Goal: Communication & Community: Answer question/provide support

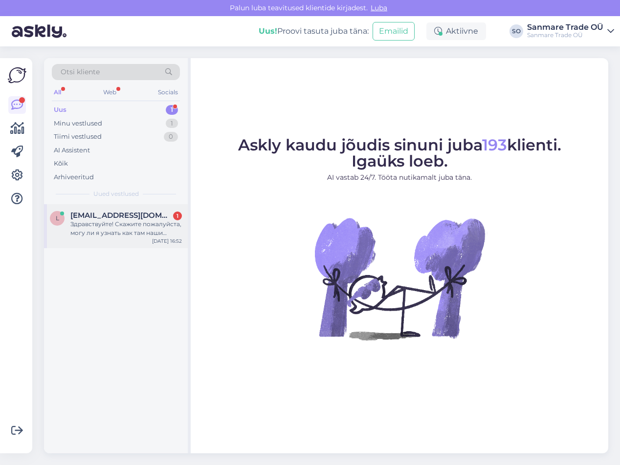
click at [108, 236] on div "Здравствуйте! Скажите пожалуйста, могу ли я узнать как там наши недостающие дет…" at bounding box center [125, 229] width 111 height 18
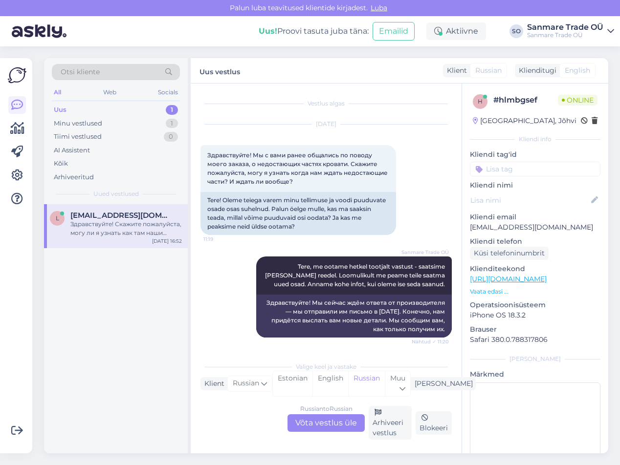
scroll to position [1324, 0]
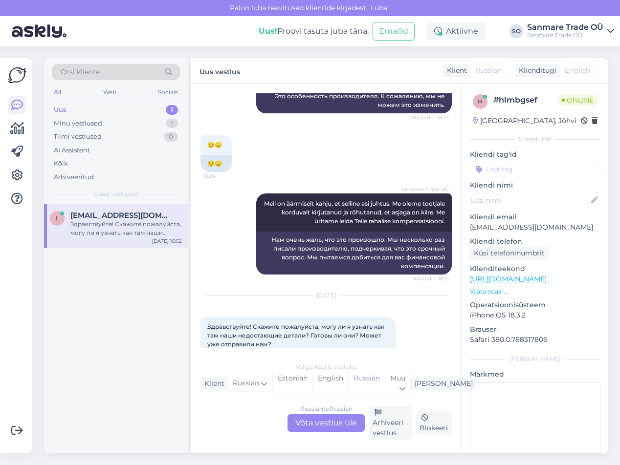
click at [325, 427] on div "Russian to Russian Võta vestlus üle" at bounding box center [325, 423] width 77 height 18
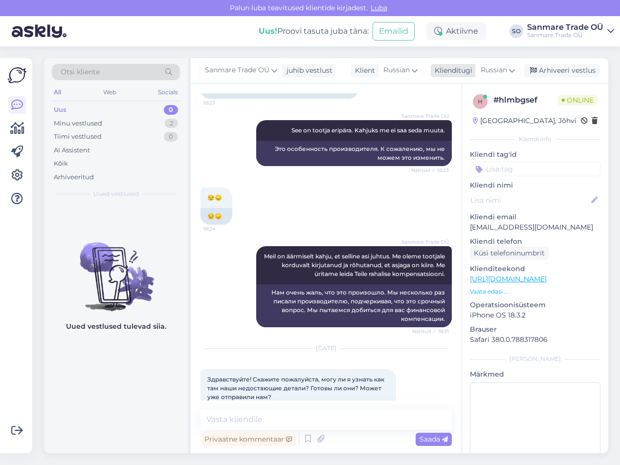
click at [506, 69] on span "Russian" at bounding box center [493, 70] width 26 height 11
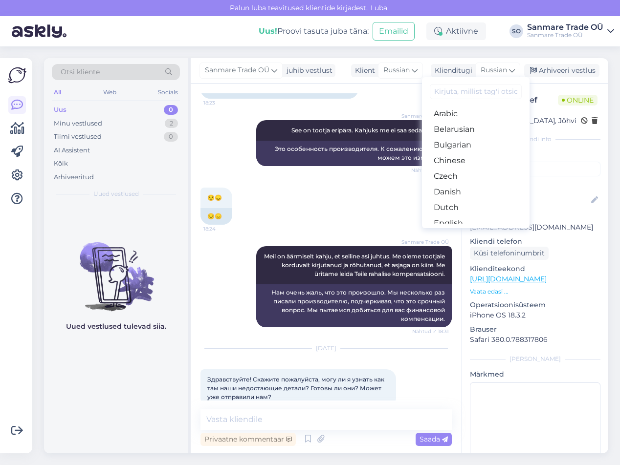
click at [472, 90] on input at bounding box center [475, 91] width 92 height 15
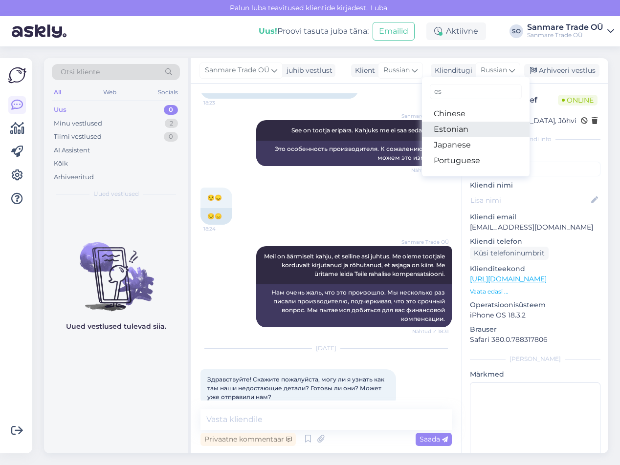
type input "es"
click at [466, 129] on link "Estonian" at bounding box center [475, 130] width 107 height 16
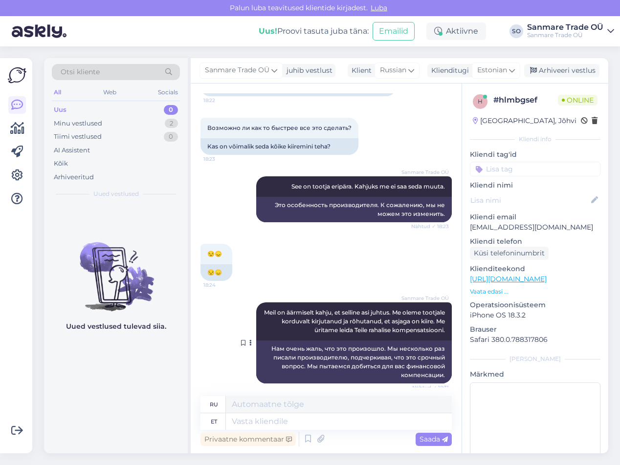
scroll to position [1318, 0]
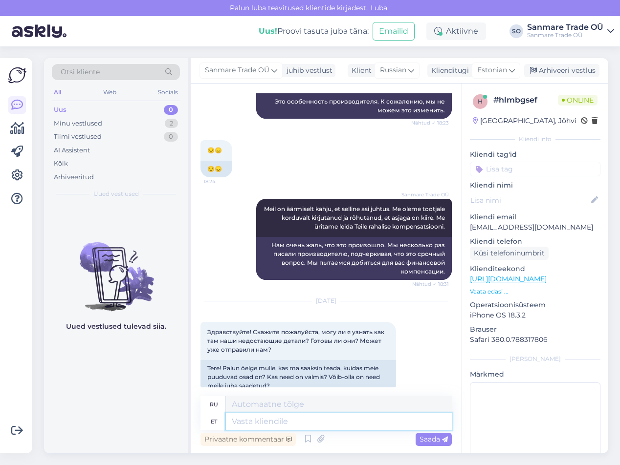
click at [253, 424] on textarea at bounding box center [339, 421] width 226 height 17
type textarea "Tere p"
type textarea "Привет"
type textarea "Tere päevast!"
type textarea "Добрый день!"
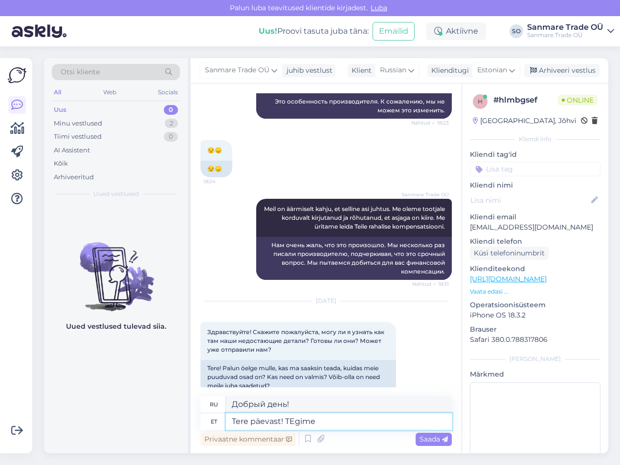
type textarea "Tere päevast! TEgime"
type textarea "Добрый день! Мы это сделали!"
type textarea "Tere päevast! Tegime täna"
type textarea "Добрый день! Мы сделали это."
type textarea "Tere päevast! Tegime täna p"
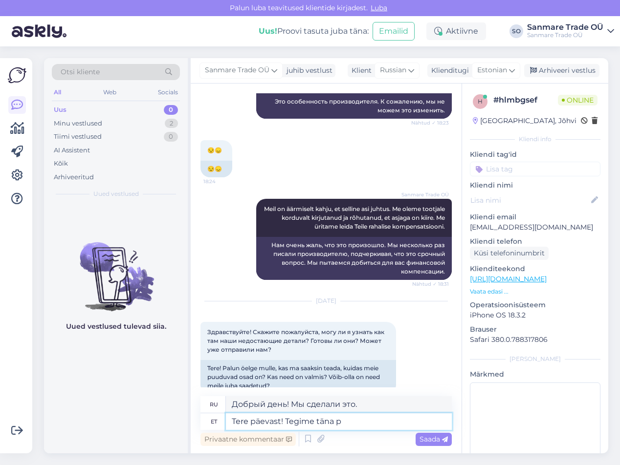
type textarea "Добрый день! Мы сегодня это сделали."
type textarea "Tere päevast! Tegime täna päringu to"
type textarea "Добрый день! Мы сегодня сделали запрос."
type textarea "Tere päevast! Tegime täna päringu tootjale k"
type textarea "Добрый день! Мы сегодня отправили запрос производителю."
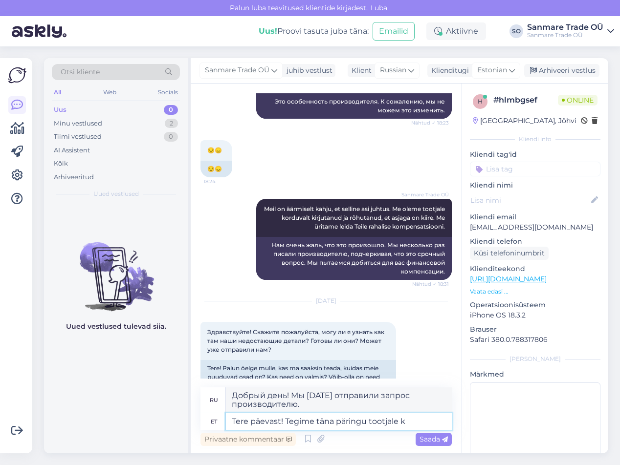
type textarea "Tere päevast! Tegime täna päringu tootjale"
type textarea "Добрый день! Мы сегодня отправили запрос производителю."
type textarea "Tere päevast! Tegime täna päringu tootjale ja oota"
type textarea "Добрый день! Мы сегодня сделали запрос производителю и..."
type textarea "Tere päevast! Tegime täna päringu tootjale ja ootame"
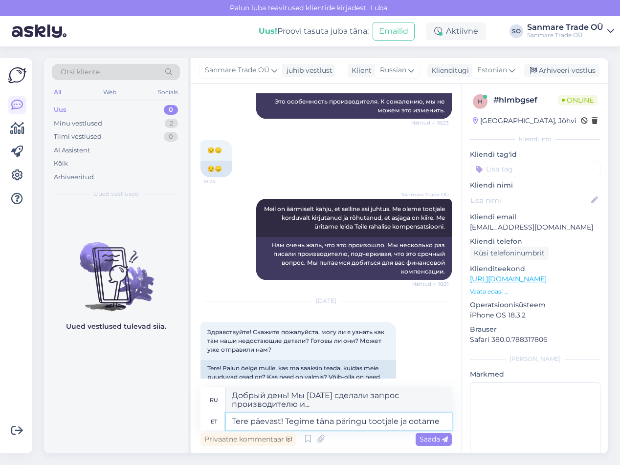
type textarea "Добрый день! Мы сегодня сделали запрос производителю и ждём."
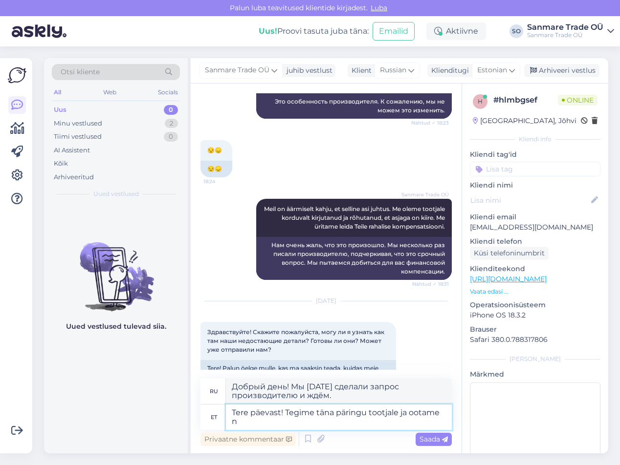
type textarea "Tere päevast! Tegime täna päringu tootjale ja ootame nü"
type textarea "Добрый день! Мы сегодня отправили запрос производителю и ждём ответа."
type textarea "Tere päevast! Tegime täna päringu tootjale ja ootame nüüd"
type textarea "Добрый день! Мы сегодня сделали запрос производителю и теперь ждём."
type textarea "Tere päevast! Tegime täna päringu tootjale ja ootame nüüd jälgimiskoodi"
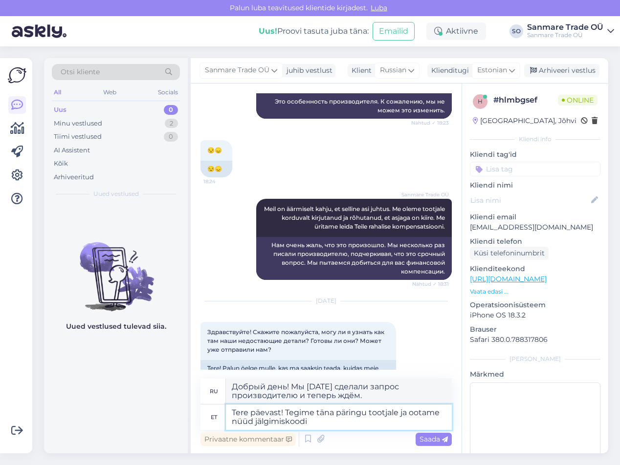
type textarea "Добрый день! Мы сегодня отправили запрос производителю и теперь ждём код отслеж…"
type textarea "Tere päevast! Tegime [PERSON_NAME] päringu tootjale ja ootame nüüd jälgimiskood…"
click at [437, 439] on span "Saada" at bounding box center [433, 439] width 28 height 9
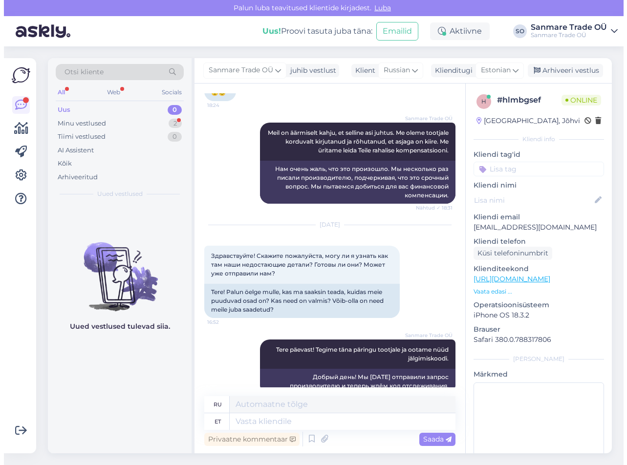
scroll to position [1453, 0]
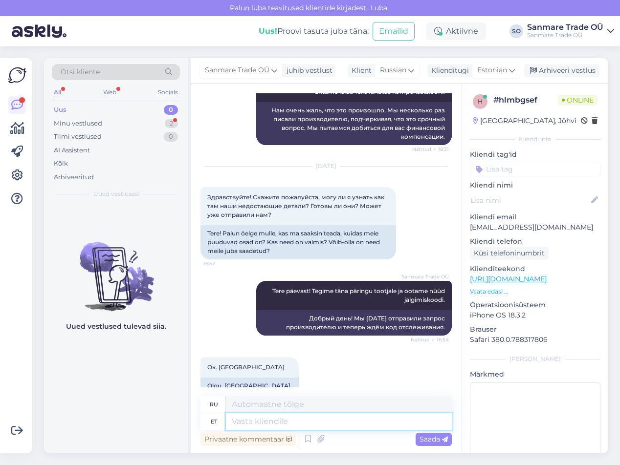
click at [252, 422] on textarea at bounding box center [339, 421] width 226 height 17
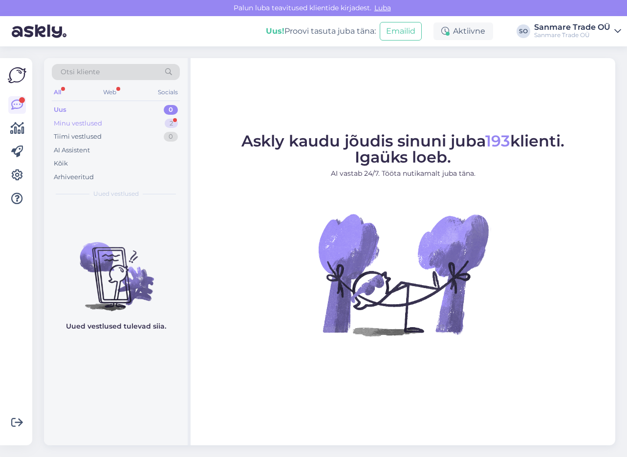
click at [79, 126] on div "Minu vestlused" at bounding box center [78, 124] width 48 height 10
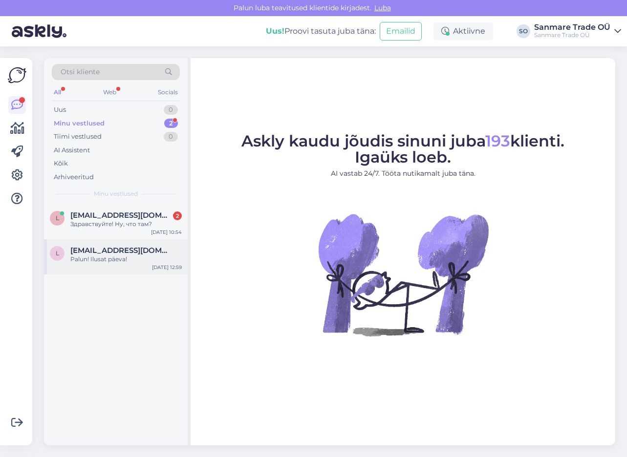
click at [105, 254] on span "[EMAIL_ADDRESS][DOMAIN_NAME]" at bounding box center [121, 250] width 102 height 9
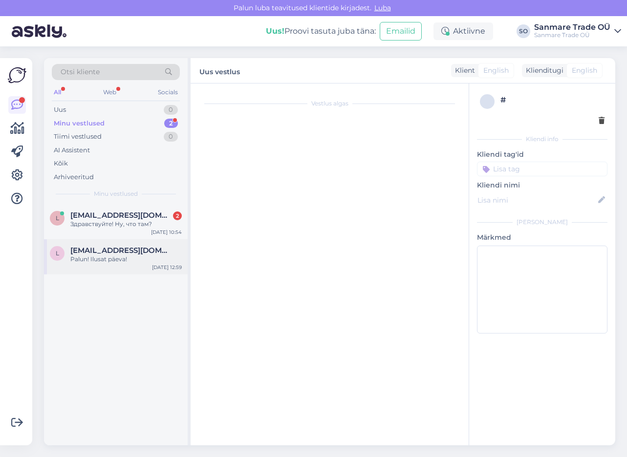
scroll to position [464, 0]
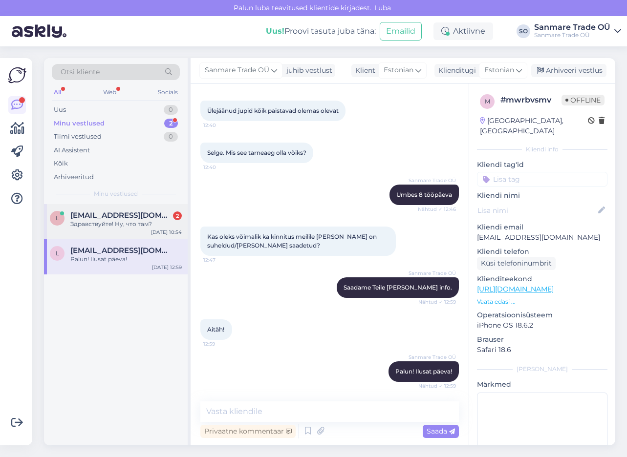
click at [106, 236] on div "l [EMAIL_ADDRESS][DOMAIN_NAME] 2 Здравствуйте! Ну, что там? [DATE] 10:54" at bounding box center [116, 221] width 144 height 35
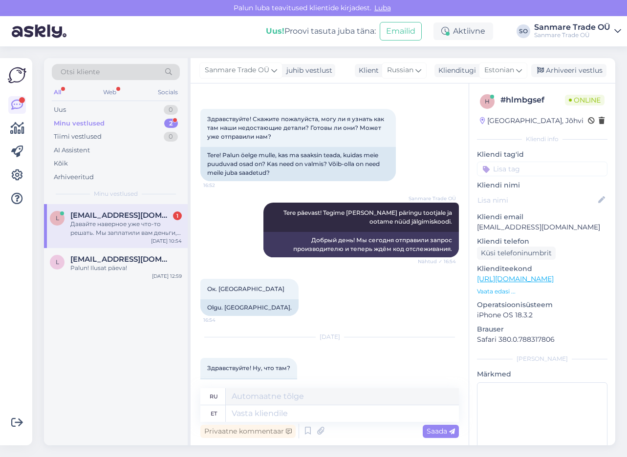
scroll to position [1660, 0]
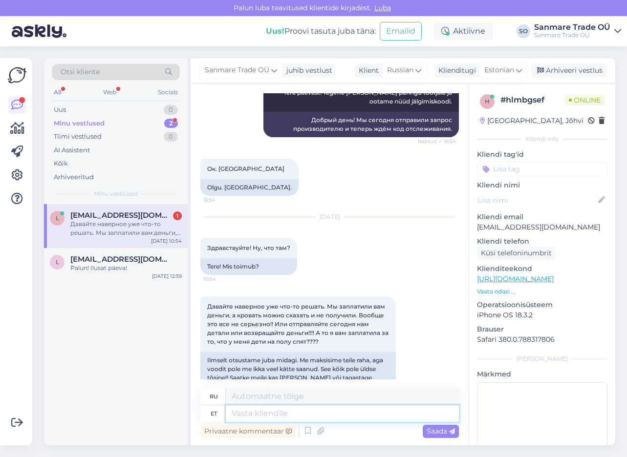
click at [259, 411] on textarea at bounding box center [342, 414] width 233 height 17
type textarea "M"
type textarea "Tere, m"
type textarea "Привет,"
type textarea "Tere, mõistame T"
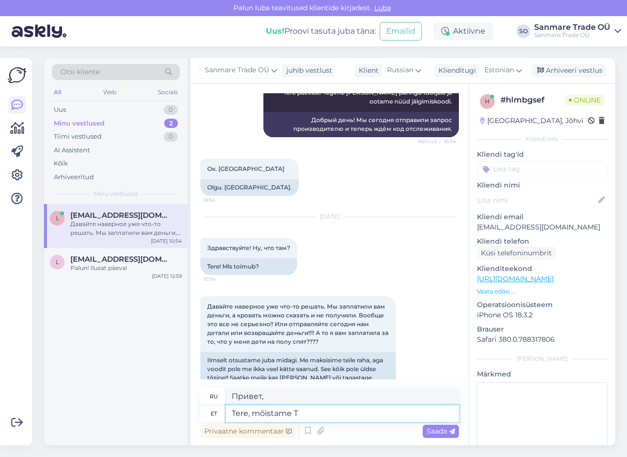
type textarea "Здравствуйте, мы понимаем."
type textarea "Tere, mõistame Teie m"
type textarea "Здравствуйте, мы вас понимаем."
type textarea "Tere, mõistame Teie [PERSON_NAME]"
type textarea "Здравствуйте, мы понимаем вашу обеспокоенность."
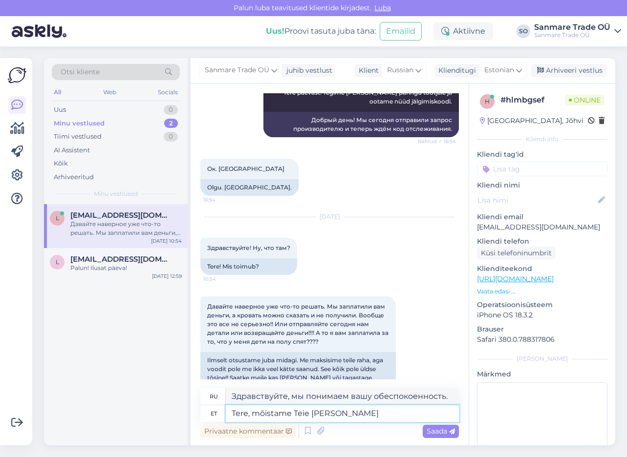
type textarea "Tere, mõistame Teie [PERSON_NAME]"
type textarea "Здравствуйте, мы понимаем вашу обеспокоенность и"
type textarea "Tere, mõistame Teie [PERSON_NAME] pahameelt. O"
type textarea "Здравствуйте, мы понимаем ваше беспокойство и раздражение."
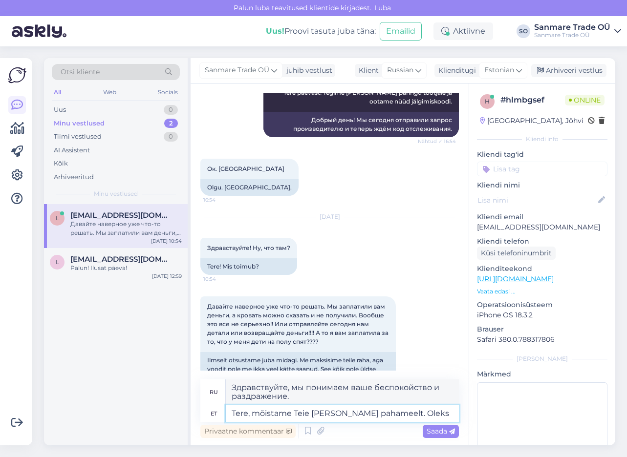
type textarea "Tere, mõistame Teie [PERSON_NAME] pahameelt. Oleks"
type textarea "Здравствуйте! Мы понимаем ваше беспокойство и раздражение. Было бы здорово..."
type textarea "Tere, mõistame Teie [PERSON_NAME] pahameelt. Oleks, et"
type textarea "Здравствуйте! Мы понимаем ваше беспокойство и раздражение. Было бы..."
type textarea "Tere, mõistame Teie [PERSON_NAME] pahameelt. [PERSON_NAME], et me"
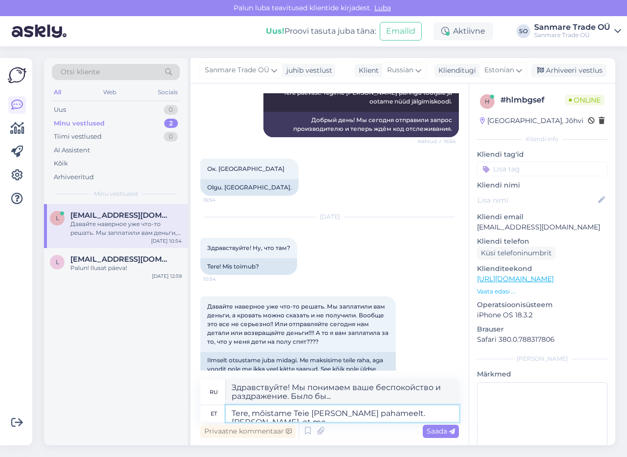
type textarea "Здравствуйте! Мы понимаем ваше беспокойство и раздражение. Было бы здорово, есл…"
type textarea "Tere, mõistame Teie [PERSON_NAME] pahameelt. [PERSON_NAME], et me ro"
type textarea "Здравствуйте! Мы понимаем ваше беспокойство и раздражение. Было бы здорово, есл…"
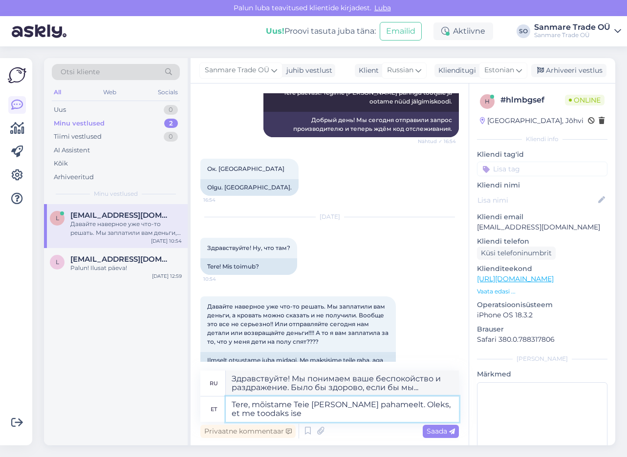
type textarea "Tere, mõistame Teie [PERSON_NAME] pahameelt. Oleks, et me toodaks ise"
type textarea "Здравствуйте! Мы понимаем ваше беспокойство и раздражение. Было бы здорово, есл…"
type textarea "Tere, mõistame Teie [PERSON_NAME] pahameelt. [PERSON_NAME], et me toodaks ise n…"
type textarea "Здравствуйте! Мы понимаем ваше беспокойство и недовольство. Было бы здорово, ес…"
type textarea "Tere, mõistame Teie [PERSON_NAME] pahameelt. [PERSON_NAME], et me toodaks ise n…"
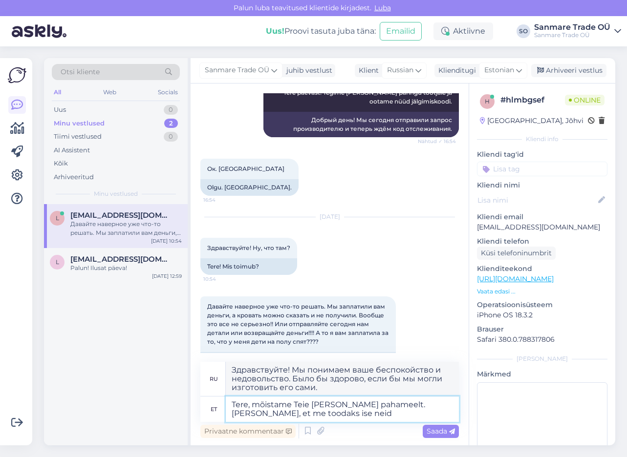
type textarea "Здравствуйте! Мы понимаем ваше беспокойство и недовольство. Было бы здорово, ес…"
type textarea "Tere, mõistame Teie [PERSON_NAME] pahameelt. Oleks, et me toodaks ise neid vood…"
type textarea "Здравствуйте! Мы понимаем ваше беспокойство и недовольство. Было бы здорово, ес…"
type textarea "Tere, mõistame Teie [PERSON_NAME] pahameelt. Oleks, et me toodaks ise neid vood…"
type textarea "Здравствуйте! Мы понимаем ваше беспокойство и раздражение. Если бы мы могли про…"
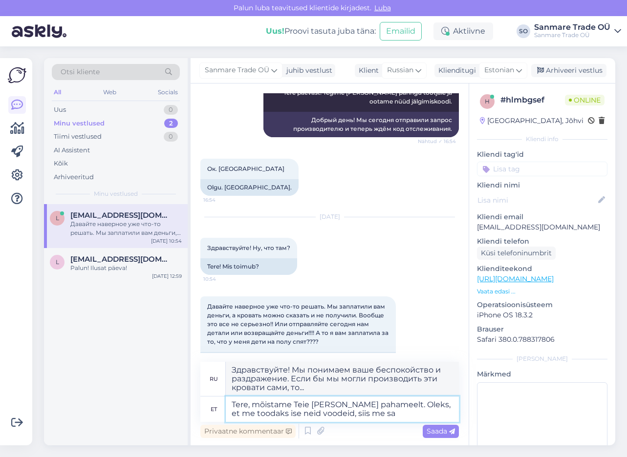
type textarea "Tere, mõistame Teie [PERSON_NAME] pahameelt. Oleks, et me toodaks ise neid vood…"
type textarea "Здравствуйте! Мы понимаем ваше беспокойство и раздражение. Если бы мы могли про…"
type textarea "Tere, mõistame Teie [PERSON_NAME] pahameelt. Oleks, et me toodaks ise neid vood…"
type textarea "Здравствуйте! Мы понимаем ваше беспокойство и раздражение. Если бы мы могли про…"
type textarea "Tere, mõistame Teie [PERSON_NAME] pahameelt. Oleks, et me toodaks ise neid vood…"
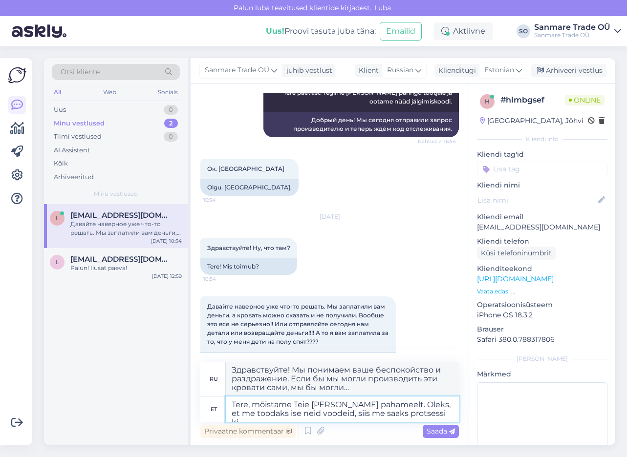
type textarea "Здравствуйте! Мы понимаем вашу обеспокоенность и негодование. Было бы здорово, …"
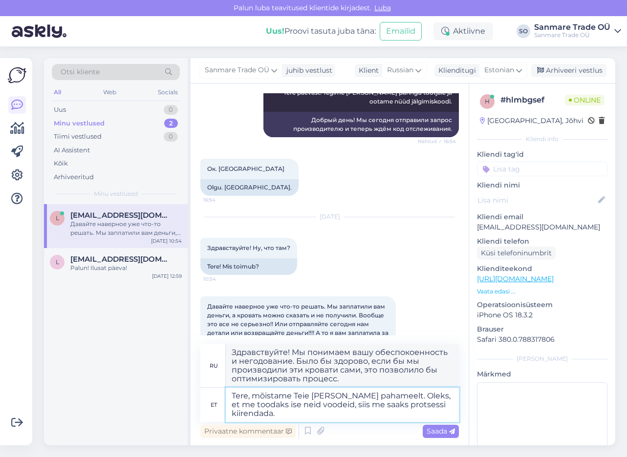
type textarea "Tere, mõistame Teie [PERSON_NAME] pahameelt. Oleks, et me toodaks ise neid vood…"
type textarea "Здравствуйте! Мы понимаем ваше беспокойство и разочарование. Было бы здорово, е…"
type textarea "Tere, mõistame Teie [PERSON_NAME] pahameelt. Oleks, et me toodaks ise neid vood…"
type textarea "Здравствуйте! Мы понимаем ваше беспокойство и недовольство. Было бы здорово, ес…"
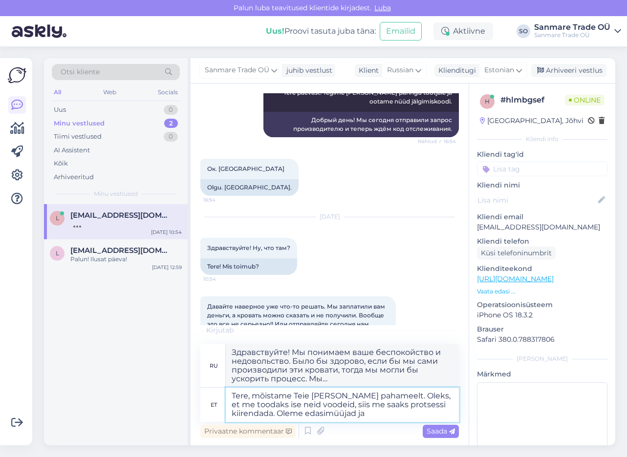
type textarea "Tere, mõistame Teie [PERSON_NAME] pahameelt. Oleks, et me toodaks ise neid vood…"
type textarea "Здравствуйте! Мы понимаем ваше беспокойство и недовольство. Было бы здорово, ес…"
type textarea "Tere, mõistame Teie [PERSON_NAME] pahameelt. Oleks, et me toodaks ise neid vood…"
type textarea "Здравствуйте! Мы понимаем ваше беспокойство и раздражение. Было бы здорово, есл…"
type textarea "Tere, mõistame Teie [PERSON_NAME] pahameelt. Oleks, et me toodaks ise neid vood…"
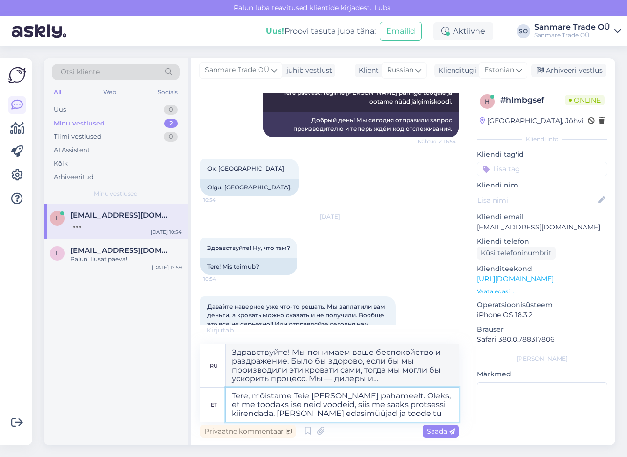
type textarea "Здравствуйте! Мы понимаем ваше беспокойство и раздражение. Было бы здорово, есл…"
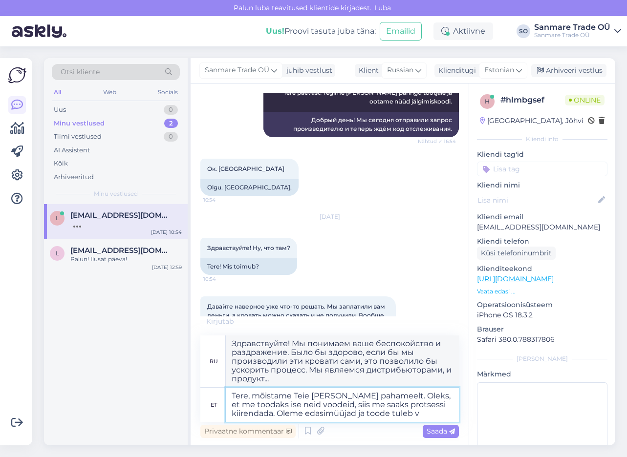
type textarea "Tere, mõistame Teie [PERSON_NAME] pahameelt. Oleks, et me toodaks ise neid vood…"
type textarea "Здравствуйте! Мы понимаем ваше беспокойство и недовольство. Было бы здорово, ес…"
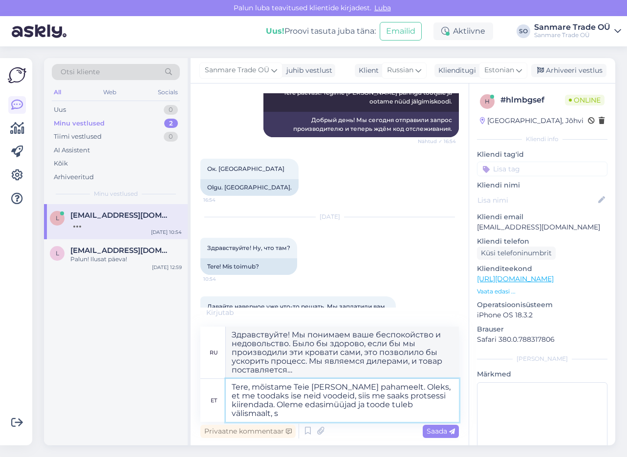
type textarea "Tere, mõistame Teie [PERSON_NAME] pahameelt. Oleks, et me toodaks ise neid vood…"
type textarea "Здравствуйте! Мы понимаем ваше беспокойство и недовольство. Было бы здорово, ес…"
type textarea "Tere, mõistame Teie [PERSON_NAME] pahameelt. Oleks, et me toodaks ise neid vood…"
type textarea "Здравствуйте! Мы понимаем ваше беспокойство и недовольство. Было бы здорово, ес…"
type textarea "Tere, mõistame Teie [PERSON_NAME] pahameelt. Oleks, et me toodaks ise neid vood…"
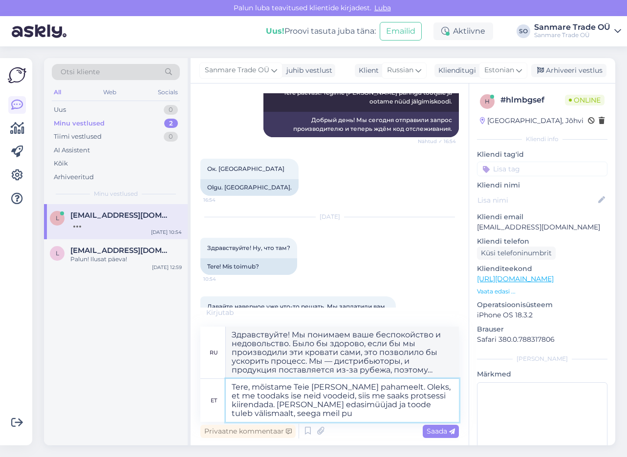
type textarea "Здравствуйте! Мы понимаем ваше беспокойство и раздражение. Было бы здорово, есл…"
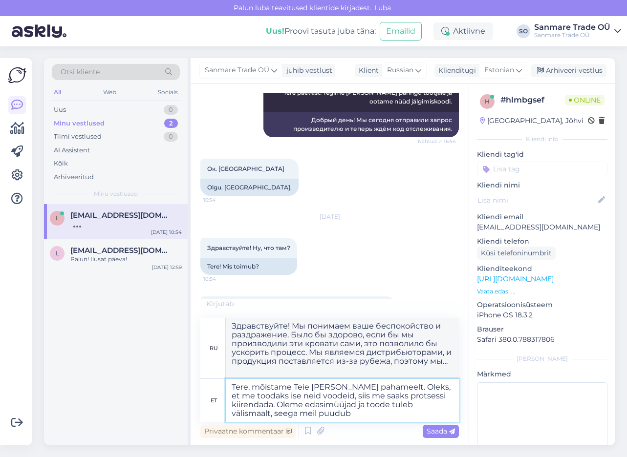
type textarea "Tere, mõistame Teie [PERSON_NAME] pahameelt. Oleks, et me toodaks ise neid vood…"
type textarea "Здравствуйте! Мы понимаем ваше беспокойство и недовольство. Было бы неплохо, ес…"
type textarea "Tere, mõistame Teie [PERSON_NAME] pahameelt. Oleks, et me toodaks ise neid vood…"
type textarea "Здравствуйте! Мы понимаем ваше беспокойство и раздражение. Было бы неплохо, есл…"
type textarea "Tere, mõistame Teie [PERSON_NAME] pahameelt. Oleks, et me toodaks ise neid vood…"
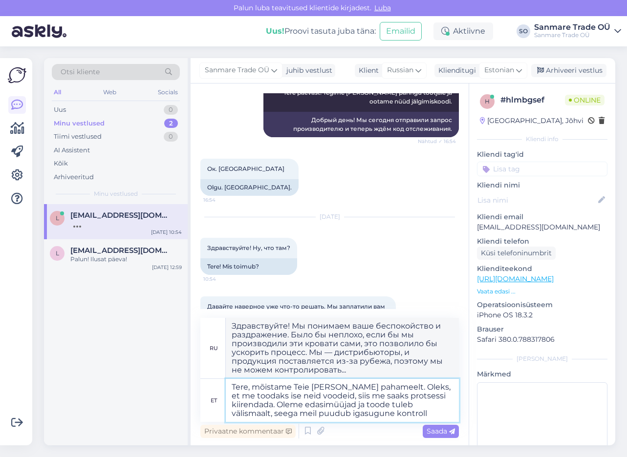
type textarea "Здравствуйте! Мы понимаем ваше беспокойство и недовольство. Было бы неплохо, ес…"
type textarea "Tere, mõistame Teie [PERSON_NAME] pahameelt. Oleks, et me toodaks ise neid vood…"
type textarea "Здравствуйте! Мы понимаем ваше беспокойство и раздражение. Было бы здорово, есл…"
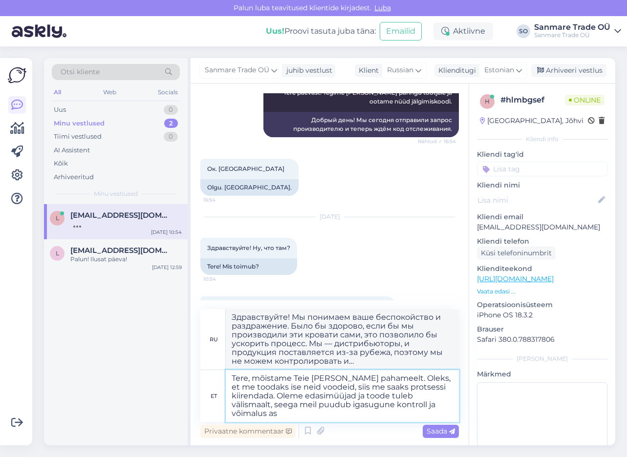
type textarea "Tere, mõistame Teie [PERSON_NAME] pahameelt. Oleks, et me toodaks ise neid vood…"
type textarea "Здравствуйте! Мы понимаем ваше беспокойство и раздражение. Было бы здорово, есл…"
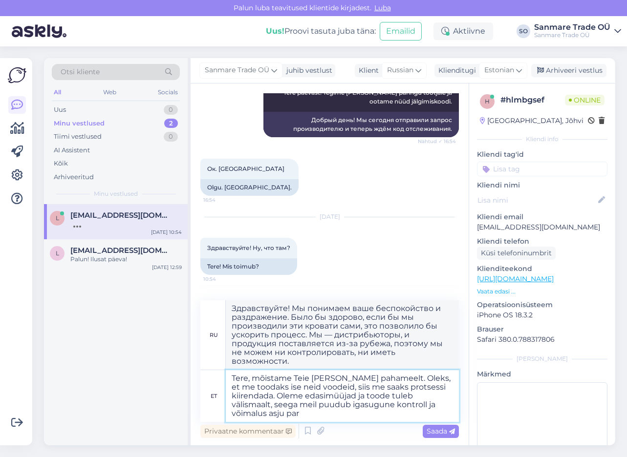
type textarea "Tere, mõistame Teie [PERSON_NAME] pahameelt. Oleks, et me toodaks ise neid vood…"
type textarea "Здравствуйте! Мы понимаем ваше беспокойство и недовольство. Было бы неплохо, ес…"
type textarea "Tere, mõistame Teie [PERSON_NAME] pahameelt. Oleks, et me toodaks ise neid vood…"
type textarea "Здравствуйте! Мы понимаем вашу обеспокоенность и разочарование. Было бы здорово…"
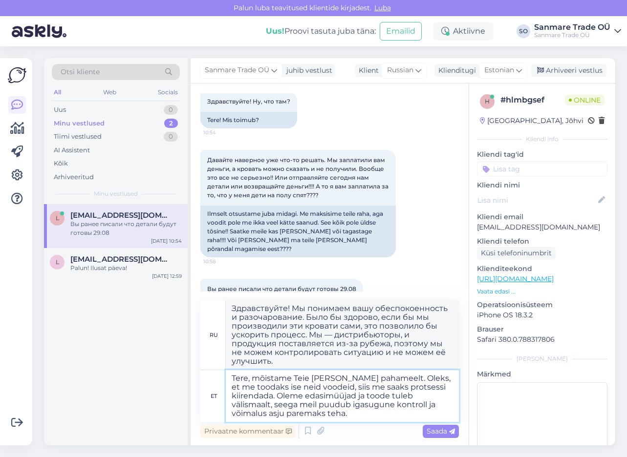
type textarea "Tere, mõistame Teie [PERSON_NAME] pahameelt. Oleks, et me toodaks ise neid vood…"
type textarea "Здравствуйте! Мы понимаем вашу обеспокоенность и разочарование. Было бы здорово…"
type textarea "Tere, mõistame Teie [PERSON_NAME] pahameelt. Oleks, et me toodaks ise neid vood…"
type textarea "Здравствуйте! Мы понимаем вашу обеспокоенность и разочарование. Было бы здорово…"
type textarea "Tere, mõistame Teie [PERSON_NAME] pahameelt. Oleks, et me toodaks ise neid vood…"
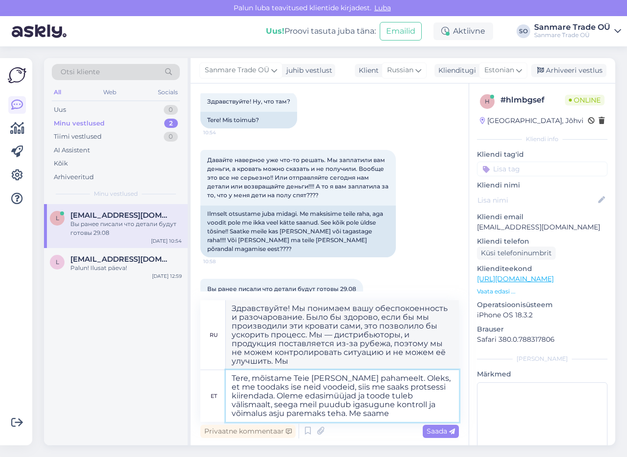
type textarea "Здравствуйте! Мы понимаем вашу обеспокоенность и разочарование. Было бы здорово…"
type textarea "Tere, mõistame Teie [PERSON_NAME] pahameelt. Oleks, et me toodaks ise neid vood…"
type textarea "Здравствуйте! Мы понимаем ваше беспокойство и разочарование. Было бы здорово, е…"
type textarea "Tere, mõistame Teie [PERSON_NAME] pahameelt. Oleks, et me toodaks ise neid vood…"
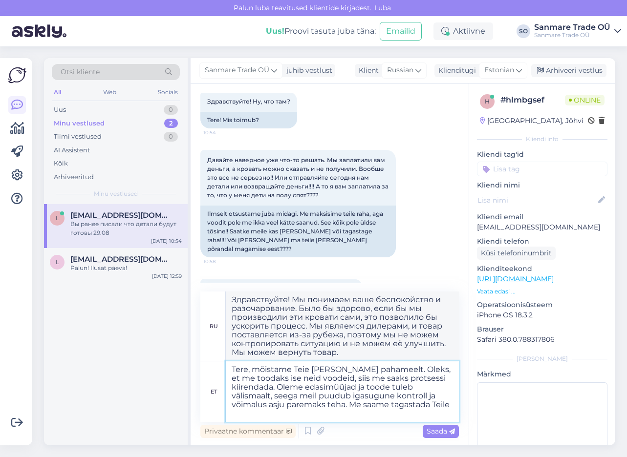
type textarea "Здравствуйте! Мы понимаем ваше беспокойство и разочарование. Было бы здорово, е…"
type textarea "Tere, mõistame Teie [PERSON_NAME] pahameelt. Oleks, et me toodaks ise neid vood…"
type textarea "Здравствуйте! Мы понимаем ваше беспокойство и разочарование. Было бы здорово, е…"
type textarea "Tere, mõistame Teie [PERSON_NAME] pahameelt. Oleks, et me toodaks ise neid vood…"
type textarea "Здравствуйте! Мы понимаем ваше беспокойство и недовольство. Было бы здорово, ес…"
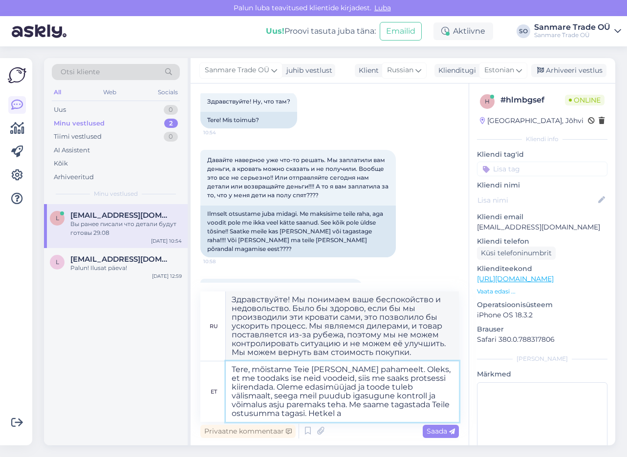
type textarea "Tere, mõistame Teie [PERSON_NAME] pahameelt. Oleks, et me toodaks ise neid vood…"
type textarea "Здравствуйте! Мы понимаем ваше беспокойство и недовольство. Было бы здорово, ес…"
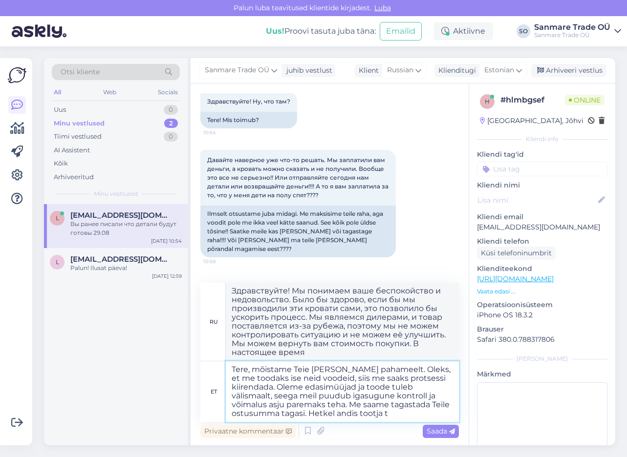
type textarea "Tere, mõistame Teie [PERSON_NAME] pahameelt. Oleks, et me toodaks ise neid vood…"
type textarea "Здравствуйте! Мы понимаем ваше беспокойство и недовольство. Было бы неплохо, ес…"
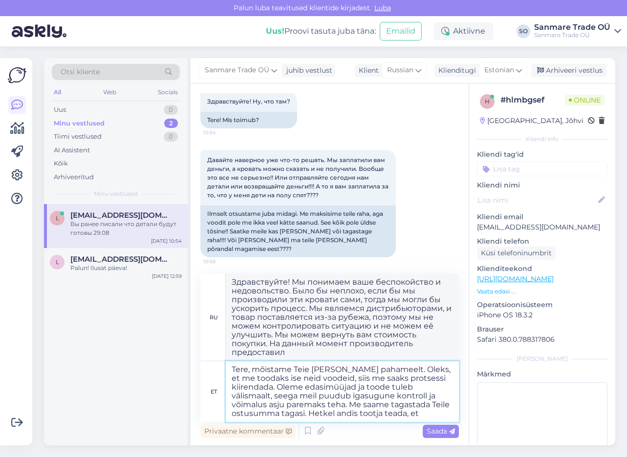
type textarea "Tere, mõistame Teie [PERSON_NAME] pahameelt. Oleks, et me toodaks ise neid vood…"
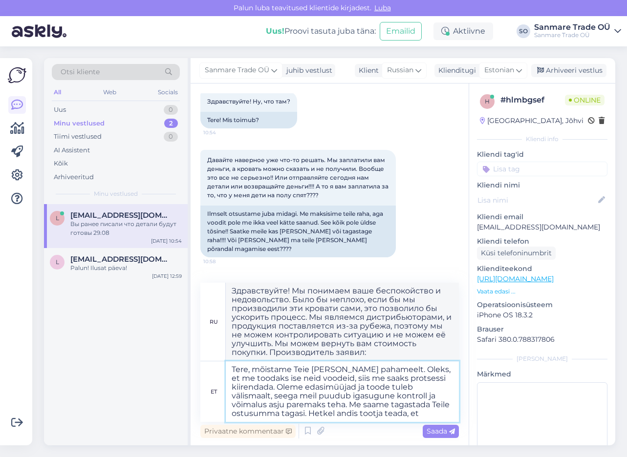
type textarea "Здравствуйте! Мы понимаем ваше беспокойство и недовольство. Было бы неплохо, ес…"
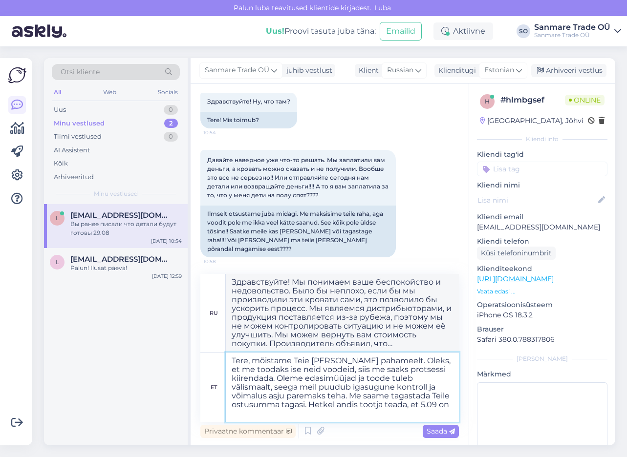
type textarea "Tere, mõistame Teie [PERSON_NAME] pahameelt. Oleks, et me toodaks ise neid vood…"
type textarea "Здравствуйте! Мы понимаем ваше беспокойство и недовольство. Было бы неплохо, ес…"
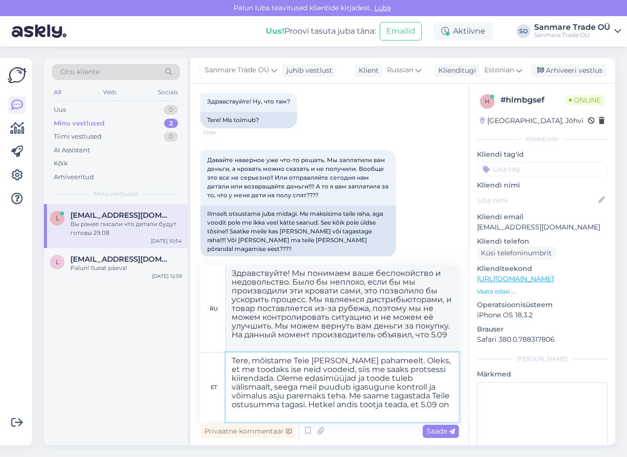
type textarea "Tere, mõistame Teie [PERSON_NAME] pahameelt. Oleks, et me toodaks ise neid vood…"
type textarea "Здравствуйте! Мы понимаем ваше беспокойство и раздражение. Было бы неплохо, есл…"
type textarea "Tere, mõistame Teie [PERSON_NAME] pahameelt. Oleks, et me toodaks ise neid vood…"
type textarea "Здравствуйте! Мы понимаем ваше беспокойство и недовольство. Было бы неплохо, ес…"
type textarea "Tere, mõistame Teie [PERSON_NAME] pahameelt. Oleks, et me toodaks ise neid vood…"
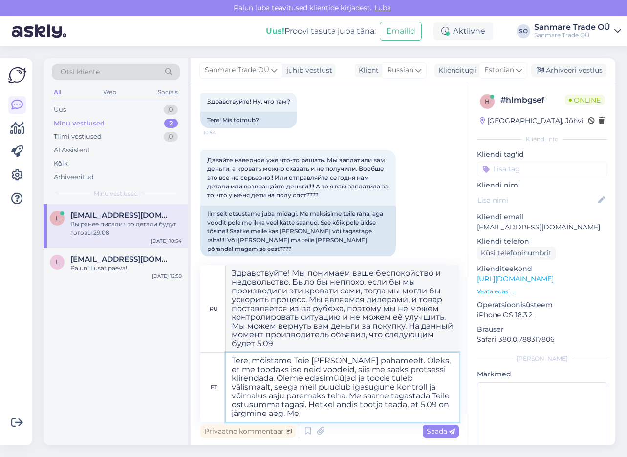
type textarea "Здравствуйте! Мы понимаем ваше беспокойство и недовольство. Было бы неплохо, ес…"
type textarea "Tere, mõistame Teie [PERSON_NAME] pahameelt. Oleks, et me toodaks ise neid vood…"
type textarea "Здравствуйте! Мы понимаем ваше беспокойство и раздражение. Было бы неплохо, есл…"
type textarea "Tere, mõistame Teie [PERSON_NAME] pahameelt. Oleks, et me toodaks ise neid vood…"
type textarea "Здравствуйте! Мы понимаем ваше беспокойство и раздражение. Было бы неплохо, есл…"
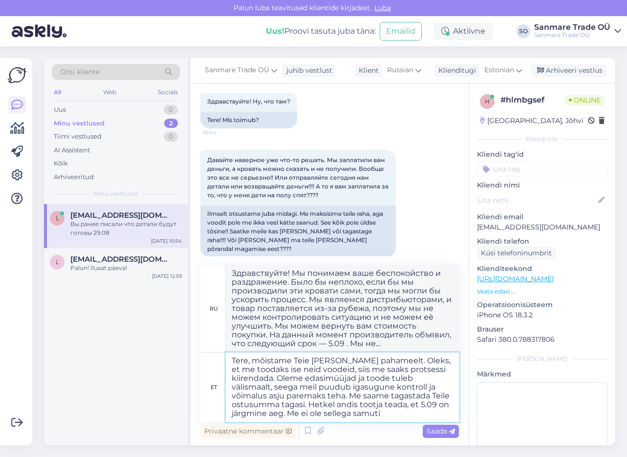
type textarea "Tere, mõistame Teie [PERSON_NAME] pahameelt. Oleks, et me toodaks ise neid vood…"
type textarea "Здравствуйте! Мы понимаем ваше беспокойство и недовольство. Было бы неплохо, ес…"
type textarea "Tere, mõistame Teie [PERSON_NAME] pahameelt. Oleks, et me toodaks ise neid vood…"
type textarea "Здравствуйте! Мы понимаем ваше беспокойство и недовольство. Было бы неплохо, ес…"
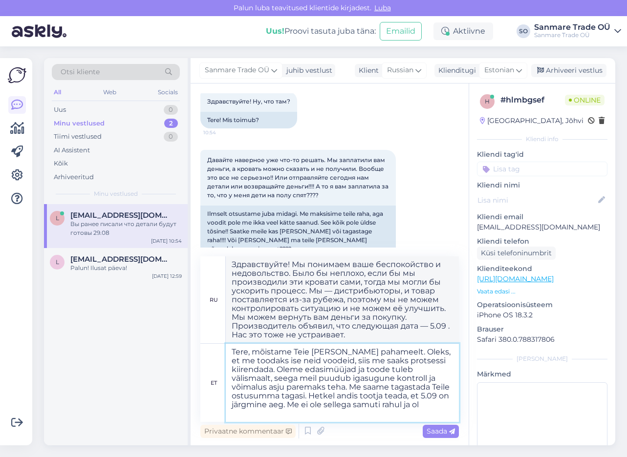
type textarea "Tere, mõistame Teie [PERSON_NAME] pahameelt. Oleks, et me toodaks ise neid vood…"
type textarea "Здравствуйте! Мы понимаем ваше беспокойство и недовольство. Было бы неплохо, ес…"
type textarea "Tere, mõistame Teie [PERSON_NAME] pahameelt. Oleks, et me toodaks ise neid vood…"
type textarea "Здравствуйте! Мы понимаем ваше беспокойство и раздражение. Было бы неплохо, есл…"
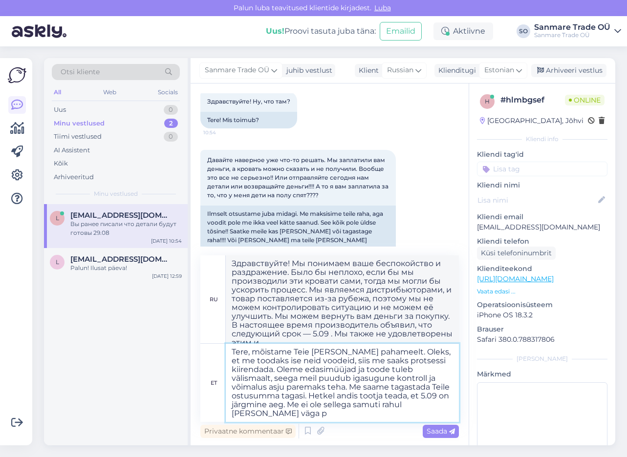
type textarea "Tere, mõistame Teie [PERSON_NAME] pahameelt. Oleks, et me toodaks ise neid vood…"
type textarea "Здравствуйте! Мы понимаем ваше беспокойство и раздражение. Было бы неплохо, есл…"
type textarea "Tere, mõistame Teie [PERSON_NAME] pahameelt. Oleks, et me toodaks ise neid vood…"
type textarea "Здравствуйте! Мы понимаем ваше беспокойство и недовольство. Было бы неплохо, ес…"
click at [411, 388] on textarea "Tere, mõistame Teie [PERSON_NAME] pahameelt. Oleks, et me toodaks ise neid vood…" at bounding box center [342, 383] width 233 height 78
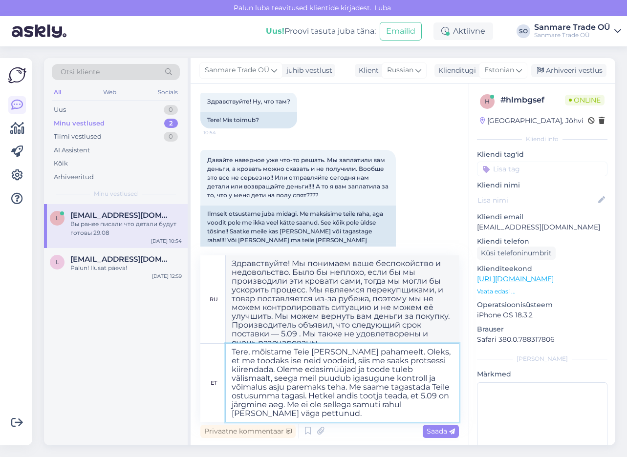
click at [411, 388] on textarea "Tere, mõistame Teie [PERSON_NAME] pahameelt. Oleks, et me toodaks ise neid vood…" at bounding box center [342, 383] width 233 height 78
type textarea "Tere, mõistame Teie [PERSON_NAME] pahameelt. Oleks, et me toodaks ise neid vood…"
type textarea "Здравствуйте! Мы понимаем ваше беспокойство и недовольство. Было бы неплохо, ес…"
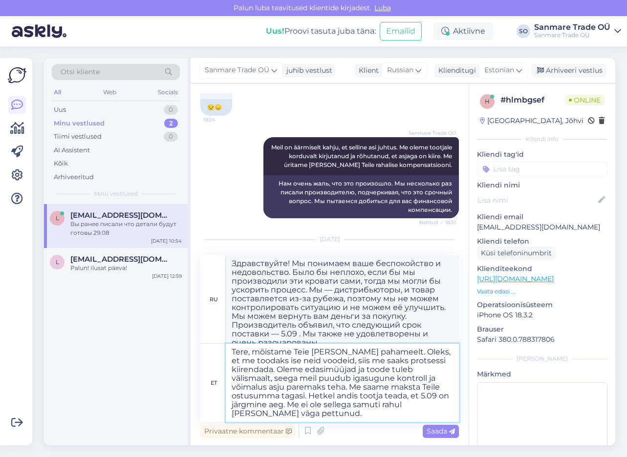
scroll to position [0, 0]
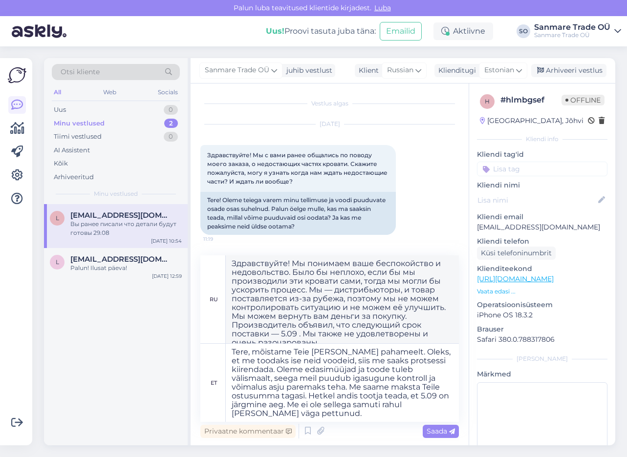
click at [506, 294] on p "Vaata edasi ..." at bounding box center [542, 291] width 130 height 9
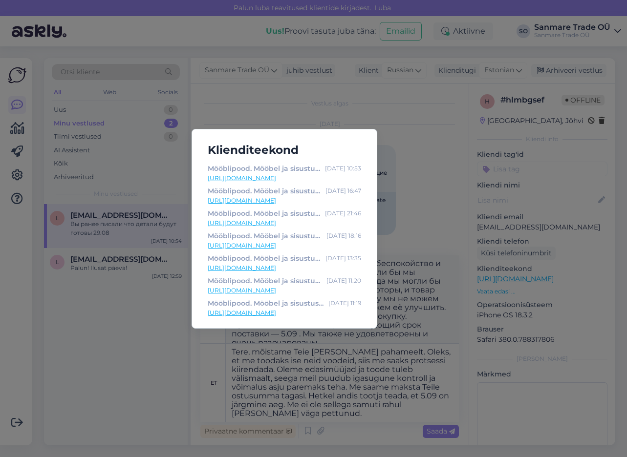
click at [558, 285] on div "Klienditeekond Mööblipood. Mööbel ja sisustus e-pood. - Kodustaar [DATE] 10:53 …" at bounding box center [313, 228] width 627 height 457
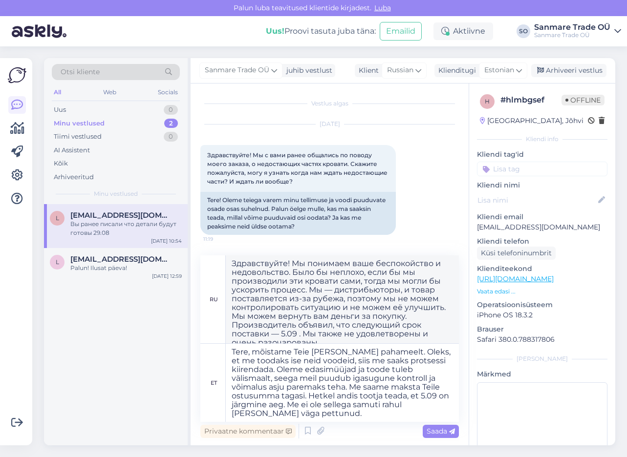
click at [557, 231] on p "[EMAIL_ADDRESS][DOMAIN_NAME]" at bounding box center [542, 227] width 130 height 10
click at [498, 229] on p "[EMAIL_ADDRESS][DOMAIN_NAME]" at bounding box center [542, 227] width 130 height 10
click at [519, 227] on p "[EMAIL_ADDRESS][DOMAIN_NAME]" at bounding box center [542, 227] width 130 height 10
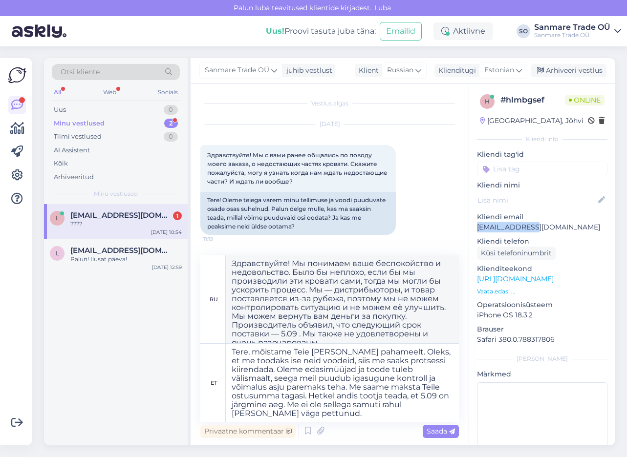
scroll to position [1910, 0]
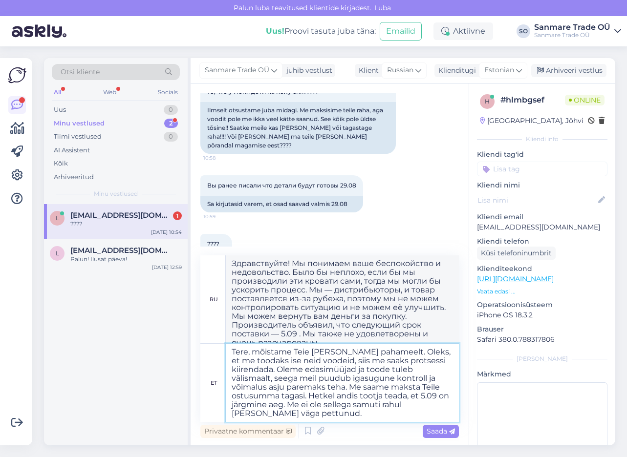
click at [304, 396] on textarea "Tere, mõistame Teie [PERSON_NAME] pahameelt. Oleks, et me toodaks ise neid vood…" at bounding box center [342, 383] width 233 height 78
type textarea "Tere, mõistame Teie [PERSON_NAME] pahameelt. Oleks, et me toodaks ise neid vood…"
type textarea "Здравствуйте! Мы понимаем ваше беспокойство и недовольство. Было бы неплохо, ес…"
click at [395, 412] on textarea "Tere, mõistame Teie [PERSON_NAME] pahameelt. Oleks, et me toodaks ise neid vood…" at bounding box center [342, 383] width 233 height 78
type textarea "Tere, mõistame Teie [PERSON_NAME] pahameelt. Oleks, et me toodaks ise neid vood…"
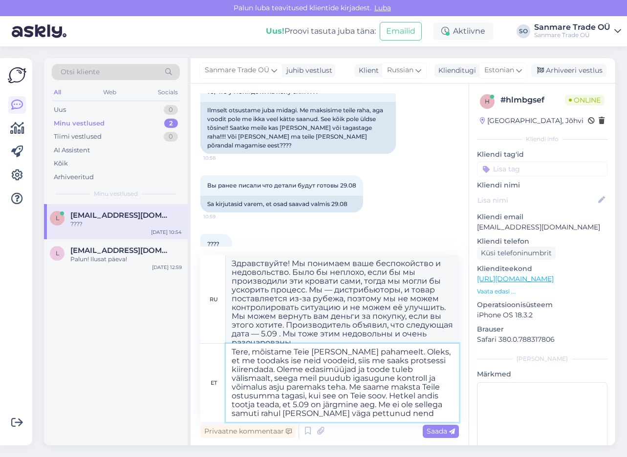
type textarea "Здравствуйте! Мы понимаем вашу обеспокоенность и разочарование. Было бы здорово…"
type textarea "Tere, mõistame Teie [PERSON_NAME] pahameelt. Oleks, et me toodaks ise neid vood…"
type textarea "Здравствуйте! Мы понимаем ваше беспокойство и разочарование. Было бы здорово, е…"
type textarea "Tere, mõistame Teie [PERSON_NAME] pahameelt. Oleks, et me toodaks ise neid vood…"
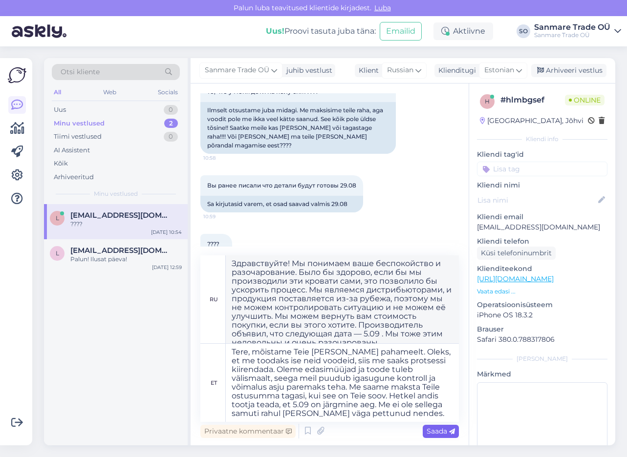
click at [441, 434] on span "Saada" at bounding box center [441, 431] width 28 height 9
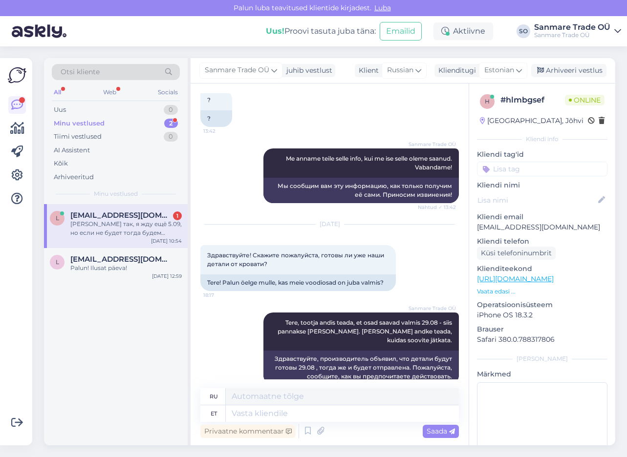
scroll to position [2044, 0]
